Goal: Task Accomplishment & Management: Use online tool/utility

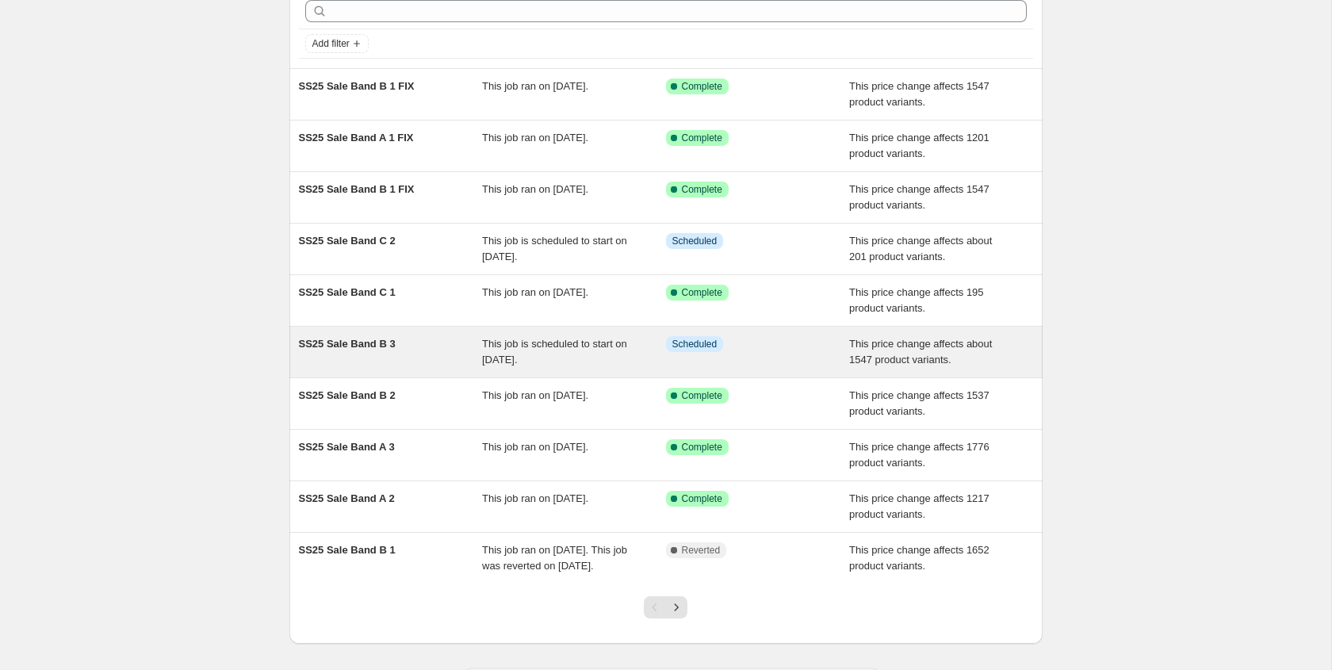
scroll to position [84, 0]
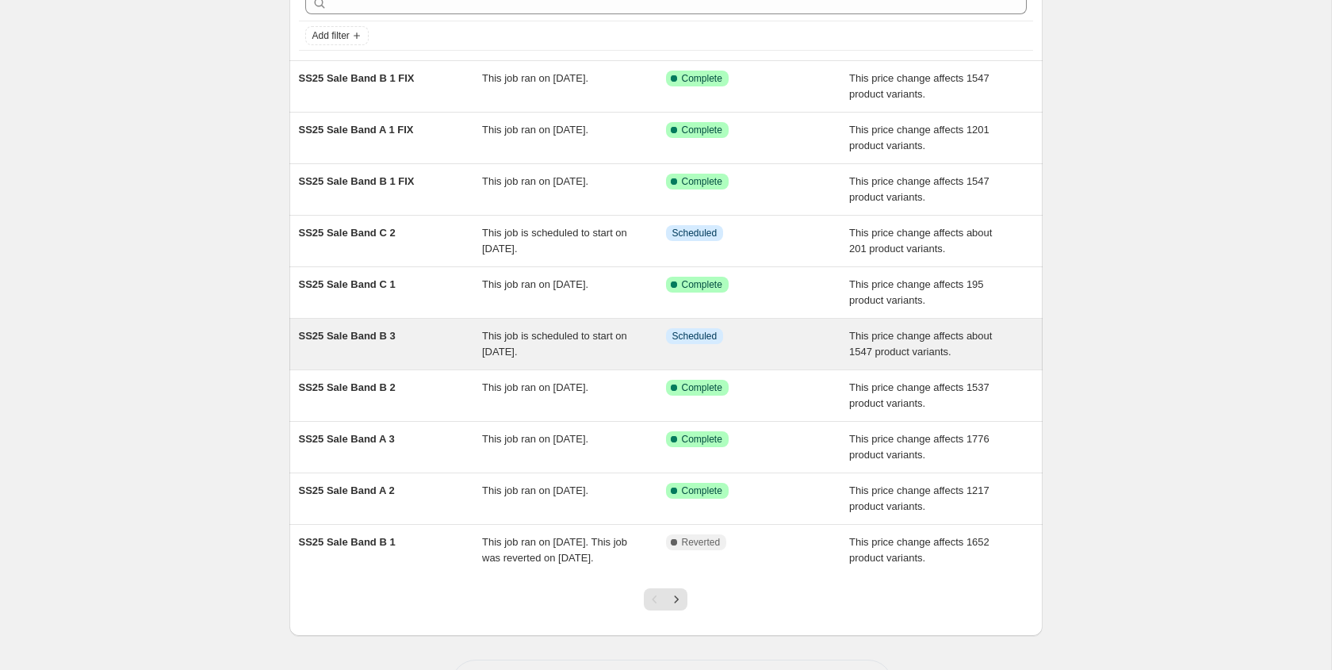
click at [355, 337] on span "SS25 Sale Band B 3" at bounding box center [347, 336] width 97 height 12
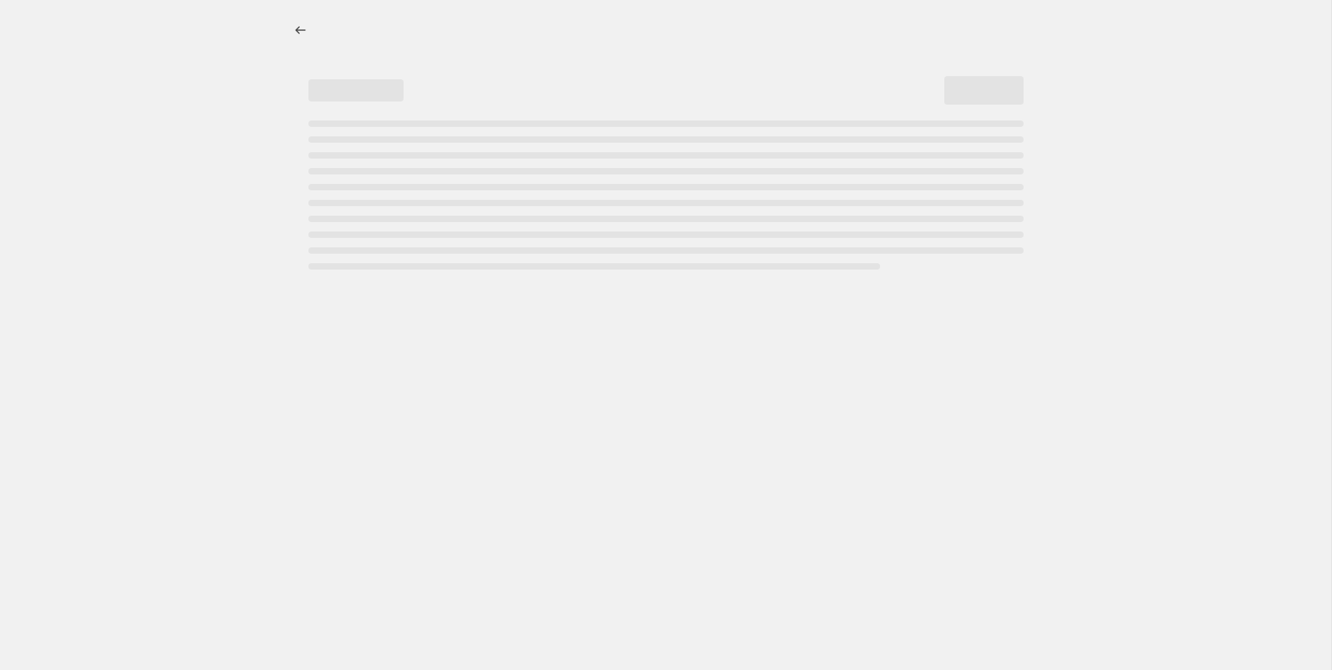
select select "pcap"
select select "no_change"
select select "title"
select select "not_equal"
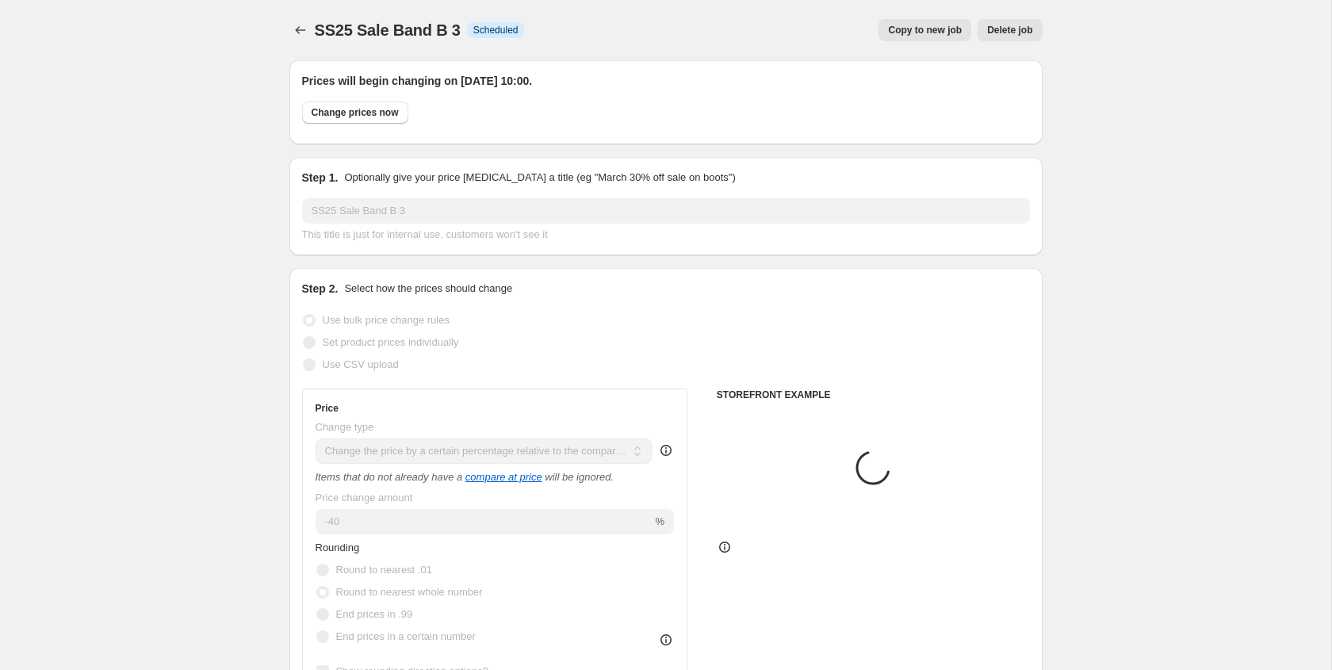
select select "tag"
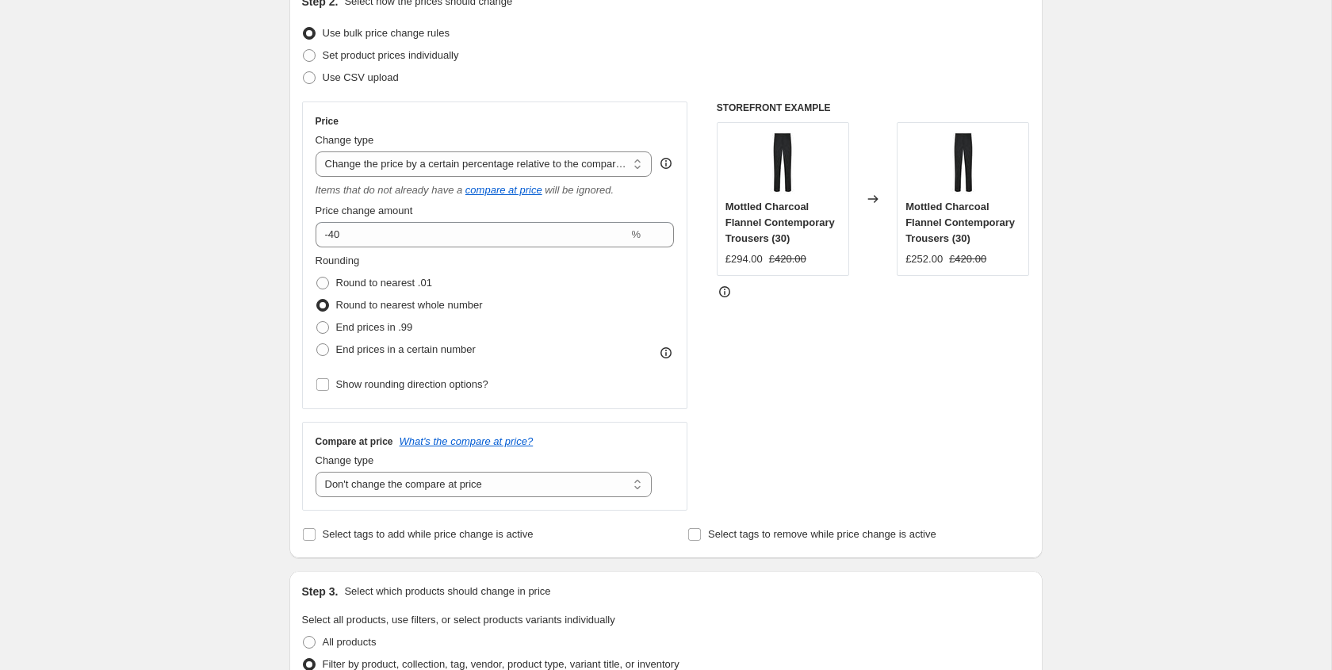
scroll to position [382, 0]
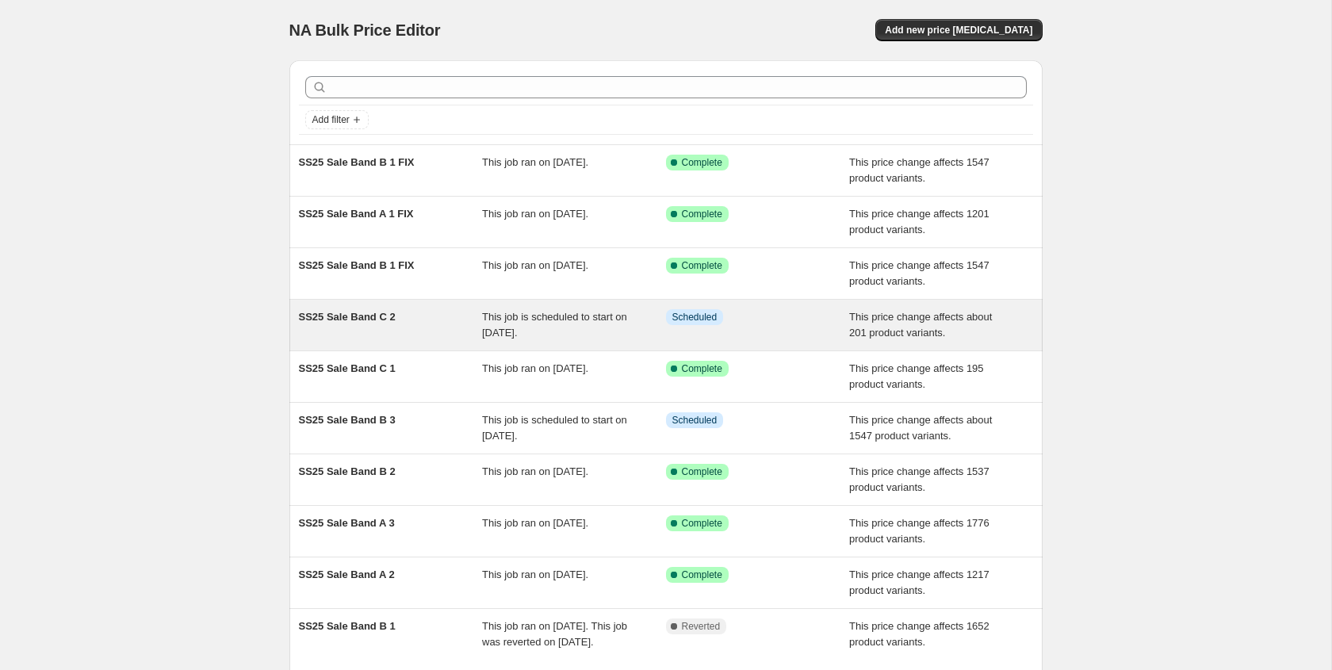
click at [371, 319] on span "SS25 Sale Band C 2" at bounding box center [347, 317] width 97 height 12
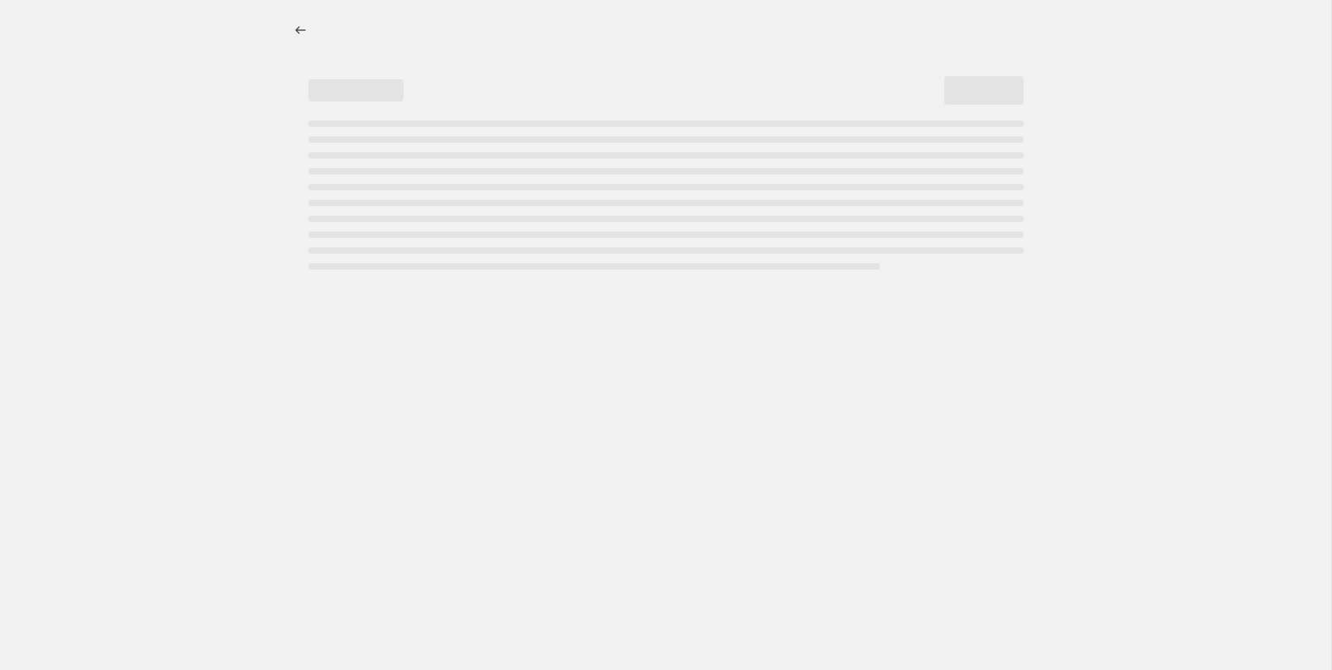
select select "pcap"
select select "no_change"
select select "tag"
select select "title"
select select "not_equal"
